Goal: Communication & Community: Answer question/provide support

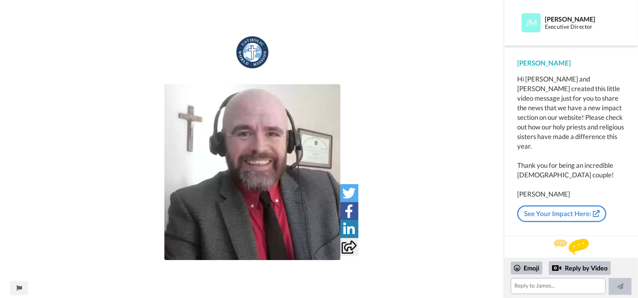
scroll to position [5, 0]
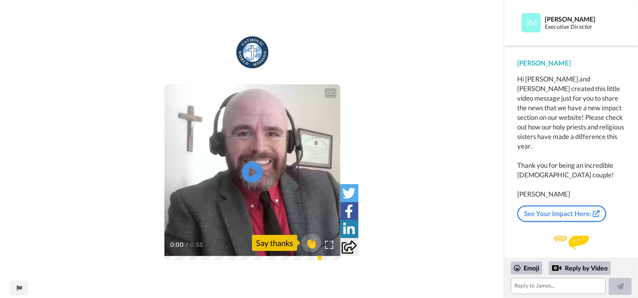
click at [254, 170] on icon "Play/Pause" at bounding box center [251, 172] width 21 height 38
click at [231, 214] on video at bounding box center [252, 172] width 176 height 176
click at [255, 166] on icon at bounding box center [251, 172] width 21 height 21
click at [201, 255] on div "0:14 / 0:55" at bounding box center [252, 247] width 176 height 17
click at [218, 235] on span "So just thank you for what you do for the [DEMOGRAPHIC_DATA]." at bounding box center [252, 230] width 124 height 18
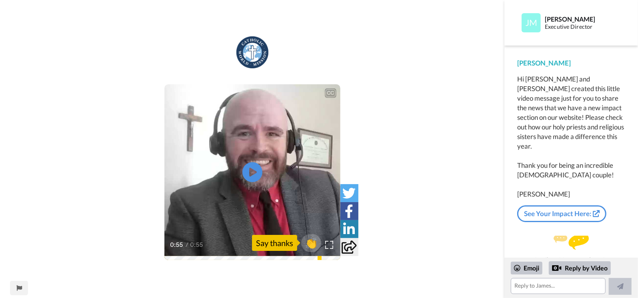
click at [276, 241] on div "Say thanks" at bounding box center [274, 243] width 45 height 16
click at [314, 243] on span "👏" at bounding box center [310, 243] width 25 height 16
click at [256, 176] on icon at bounding box center [251, 172] width 21 height 21
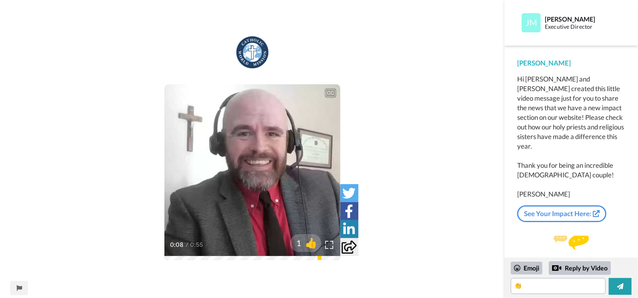
click at [94, 211] on div "CC Play/Pause I know you're very busy with May Queen stuff, pregnancy, a clinic…" at bounding box center [252, 154] width 504 height 236
click at [248, 225] on span "I know you're very busy with May Queen stuff, pregnancy, a clinic, wonderful th…" at bounding box center [252, 230] width 176 height 18
click at [556, 207] on link "See Your Impact Here:" at bounding box center [561, 213] width 89 height 17
